Goal: Transaction & Acquisition: Obtain resource

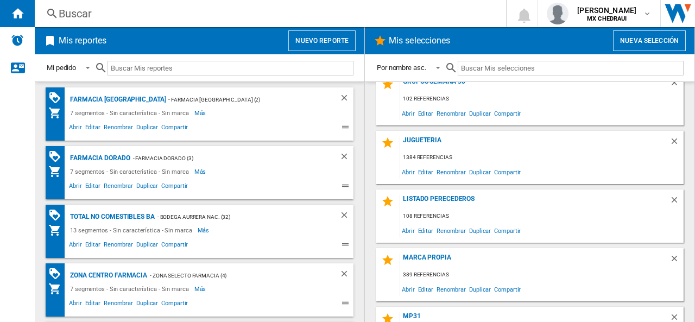
scroll to position [368, 0]
click at [407, 233] on span "Abrir" at bounding box center [408, 230] width 16 height 15
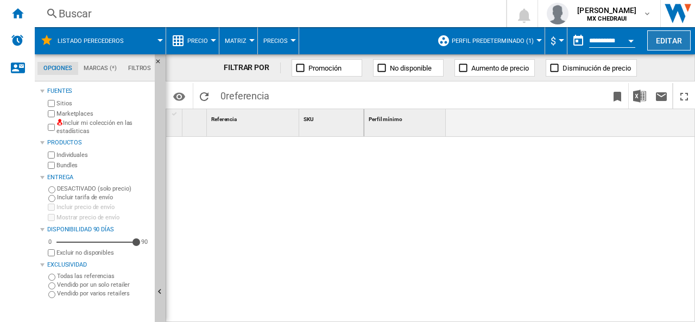
click at [663, 36] on button "Editar" at bounding box center [668, 40] width 43 height 20
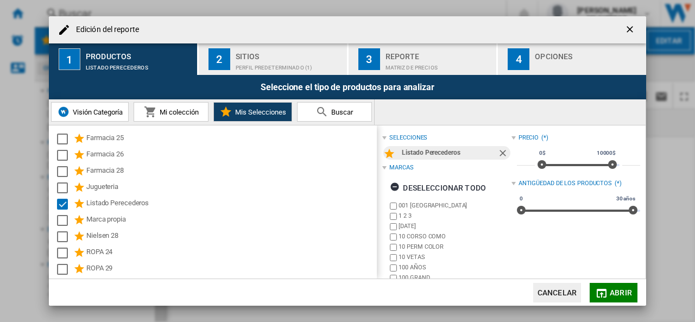
click at [223, 64] on div "2" at bounding box center [220, 59] width 22 height 22
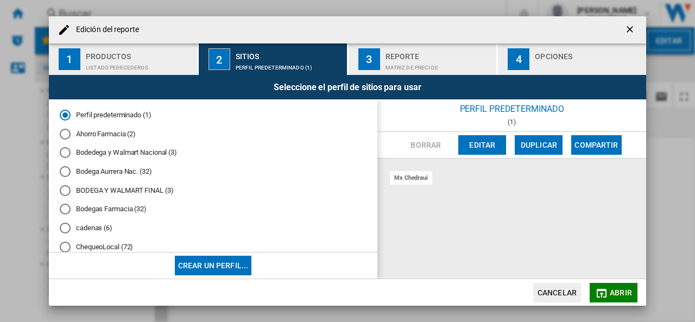
click at [85, 150] on md-radio-button "Bodedega y Walmart Nacional (3)" at bounding box center [213, 153] width 307 height 10
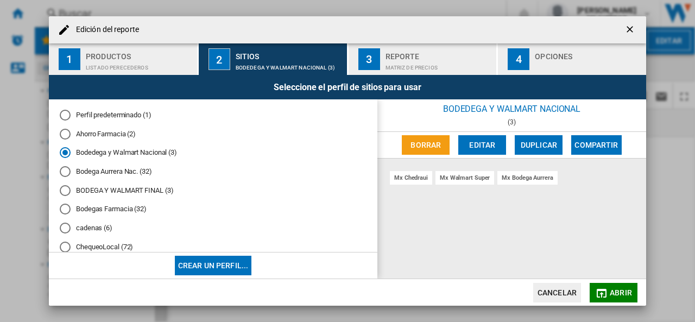
click at [396, 64] on div "Matriz de precios" at bounding box center [439, 64] width 107 height 11
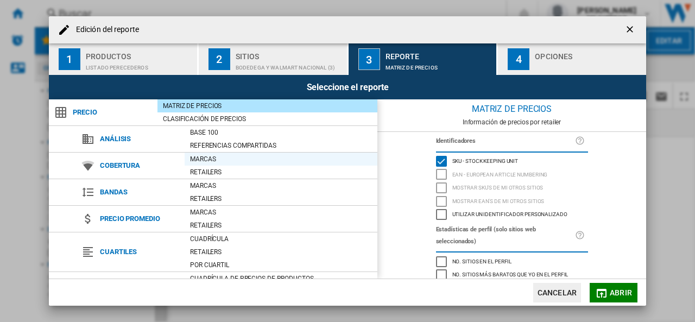
scroll to position [126, 0]
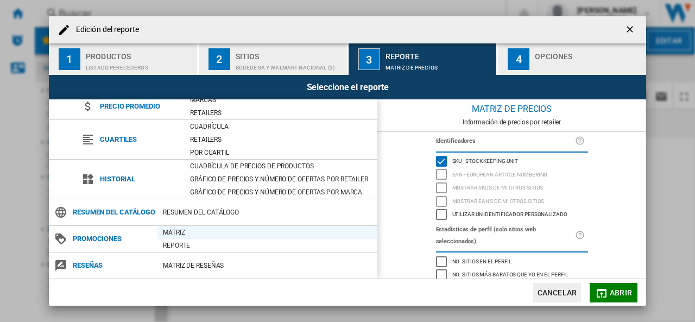
click at [169, 229] on div "Matriz" at bounding box center [268, 232] width 220 height 11
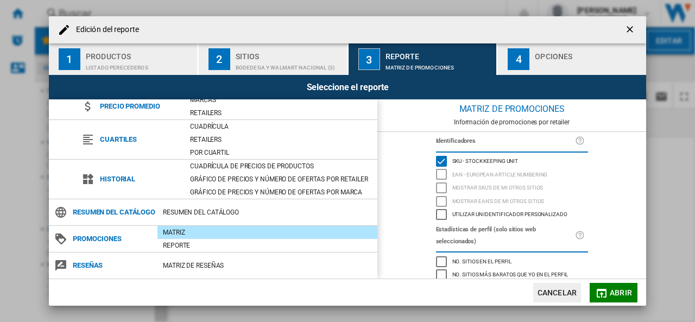
click at [545, 62] on div "button" at bounding box center [588, 64] width 107 height 11
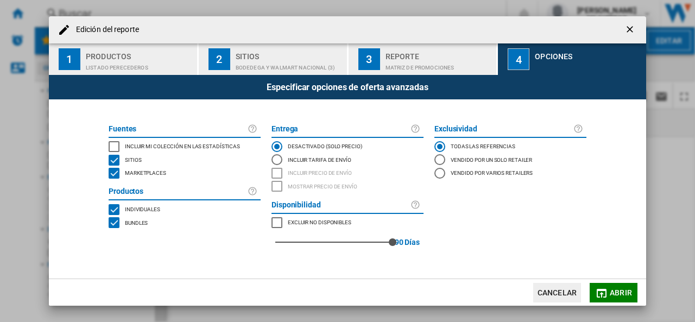
click at [118, 146] on div "INCLUDE MY SITE" at bounding box center [114, 146] width 11 height 11
click at [611, 288] on span "Abrir" at bounding box center [621, 292] width 22 height 9
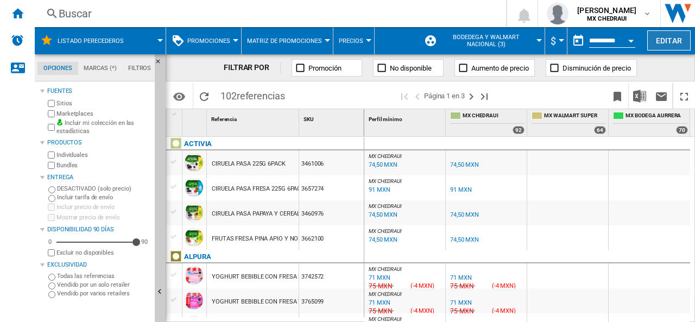
click at [661, 35] on button "Editar" at bounding box center [668, 40] width 43 height 20
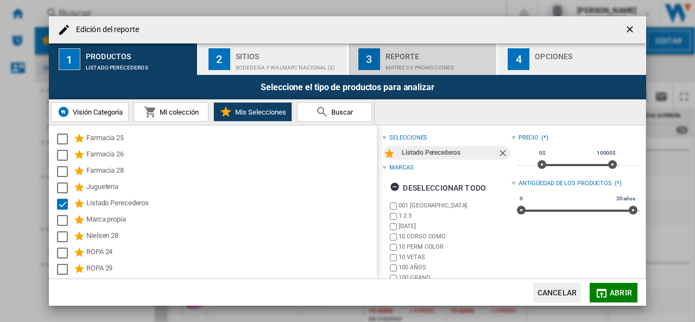
click at [442, 54] on div "Reporte" at bounding box center [439, 53] width 107 height 11
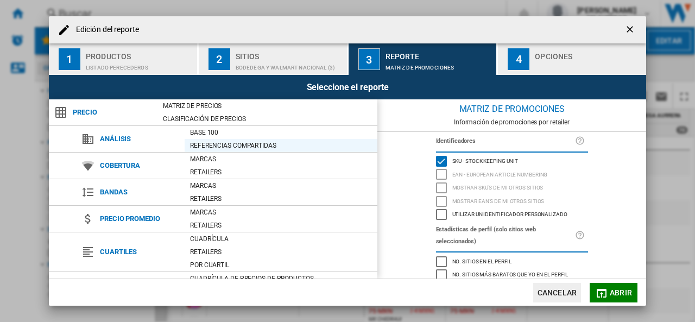
scroll to position [126, 0]
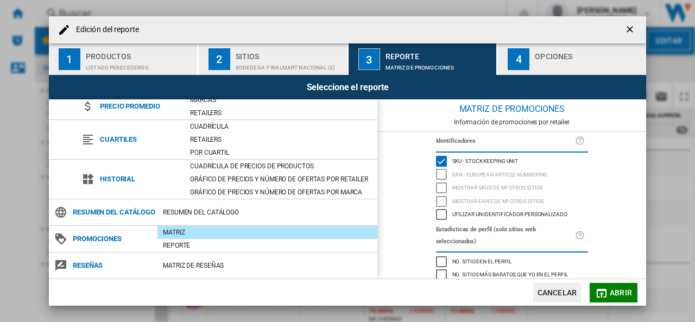
click at [183, 230] on div "Matriz" at bounding box center [268, 232] width 220 height 11
click at [612, 290] on span "Abrir" at bounding box center [621, 292] width 22 height 9
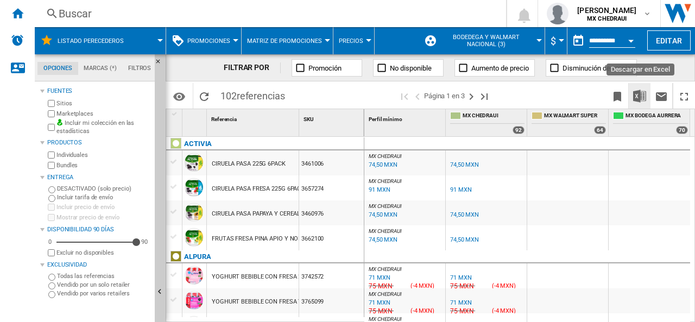
click at [638, 98] on img "Descargar en Excel" at bounding box center [639, 96] width 13 height 13
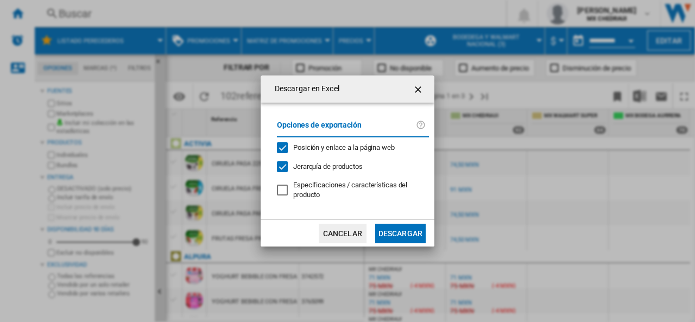
click at [391, 236] on button "Descargar" at bounding box center [400, 234] width 51 height 20
